Goal: Find specific fact

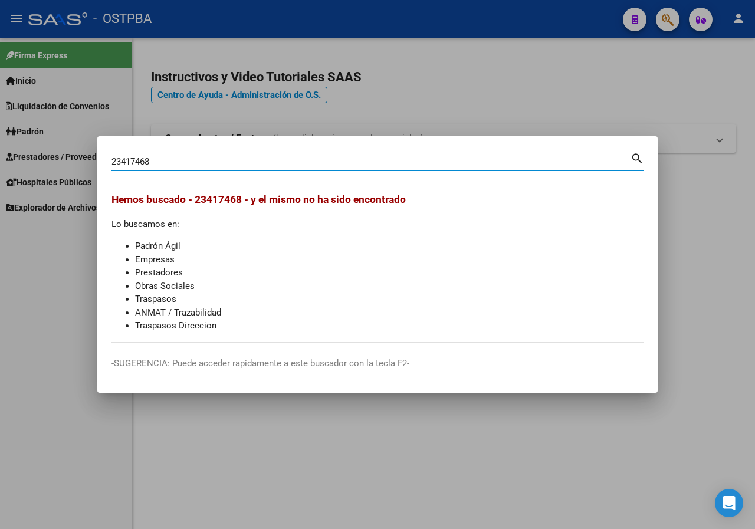
click at [53, 175] on div "23417468 Buscar (apellido, dni, cuil, nro traspaso, cuit, obra social) search H…" at bounding box center [377, 264] width 755 height 529
paste input "9696239"
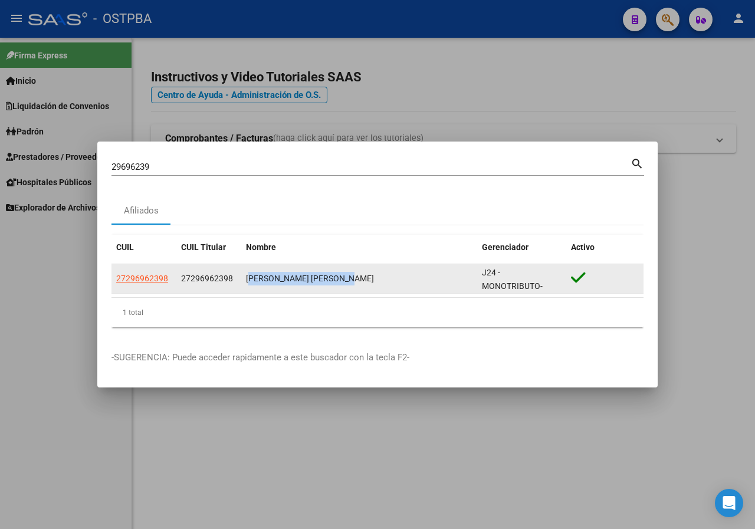
drag, startPoint x: 245, startPoint y: 280, endPoint x: 354, endPoint y: 277, distance: 109.2
click at [354, 277] on datatable-body-cell "[PERSON_NAME] [PERSON_NAME]" at bounding box center [359, 278] width 236 height 29
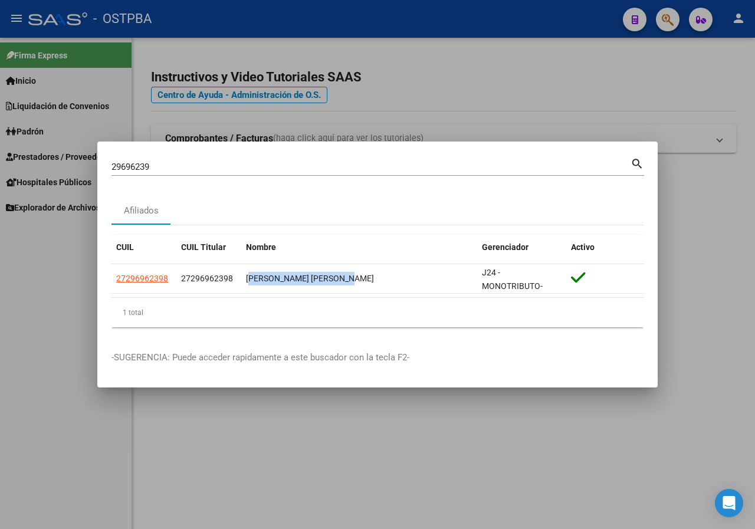
copy div "[PERSON_NAME] [PERSON_NAME]"
drag, startPoint x: 131, startPoint y: 175, endPoint x: 8, endPoint y: 181, distance: 123.4
click at [8, 181] on div "29696239 Buscar (apellido, dni, cuil, nro traspaso, cuit, obra social) search A…" at bounding box center [377, 264] width 755 height 529
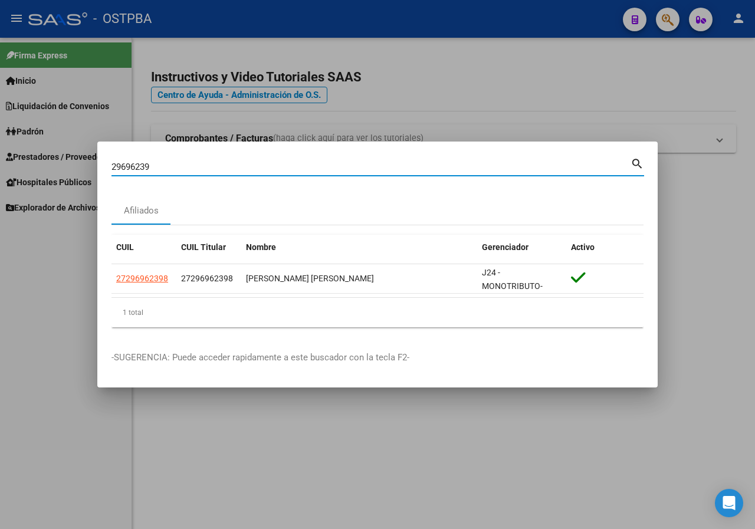
paste input "34180991"
type input "34180991"
drag, startPoint x: 182, startPoint y: 164, endPoint x: 19, endPoint y: 165, distance: 162.3
click at [19, 165] on div "34180991 Buscar (apellido, dni, cuil, nro traspaso, cuit, obra social) search A…" at bounding box center [377, 264] width 755 height 529
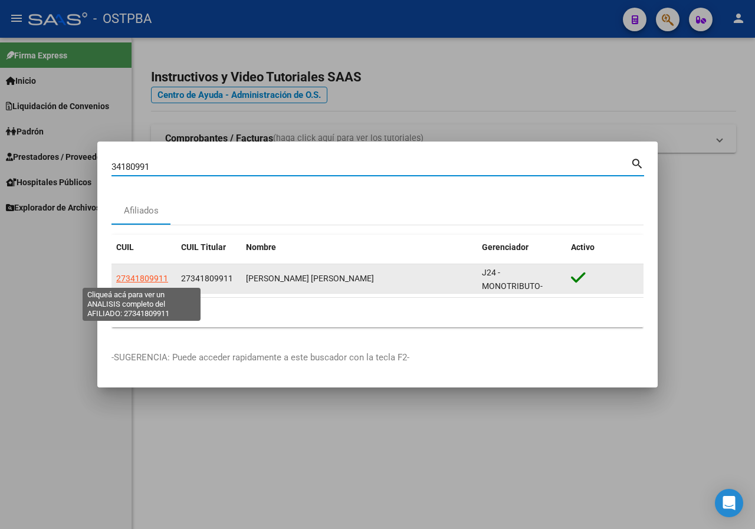
click at [148, 276] on span "27341809911" at bounding box center [142, 278] width 52 height 9
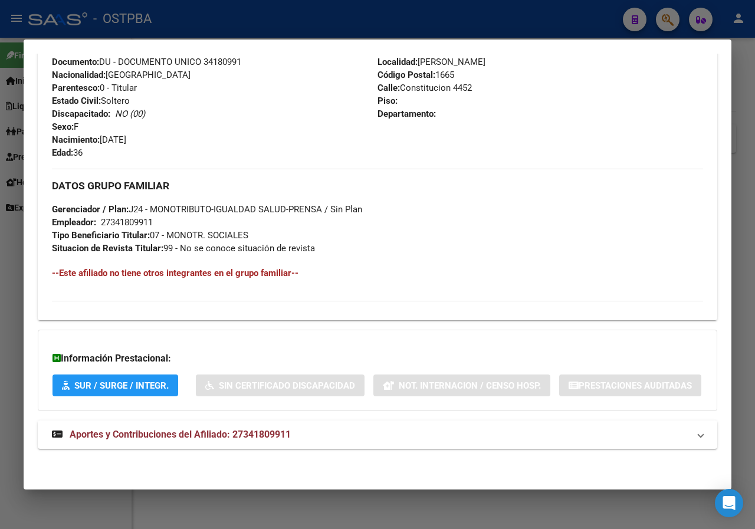
scroll to position [481, 0]
